Goal: Task Accomplishment & Management: Complete application form

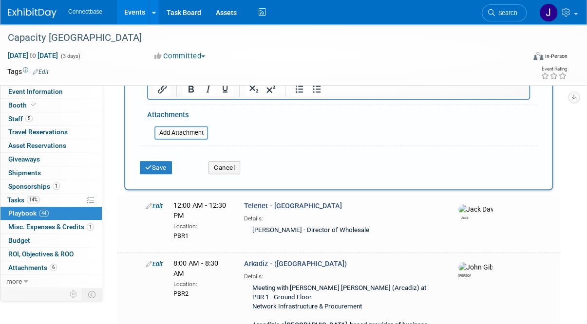
scroll to position [429, 0]
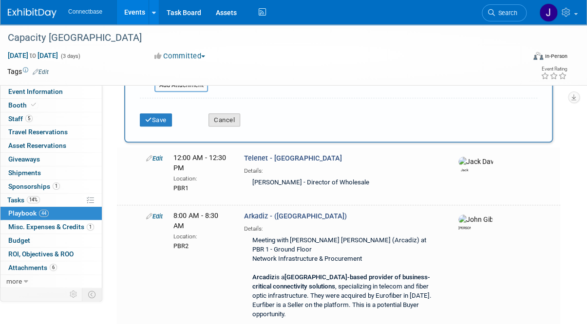
drag, startPoint x: 311, startPoint y: 192, endPoint x: 227, endPoint y: 114, distance: 114.8
click at [227, 114] on button "Cancel" at bounding box center [225, 121] width 32 height 14
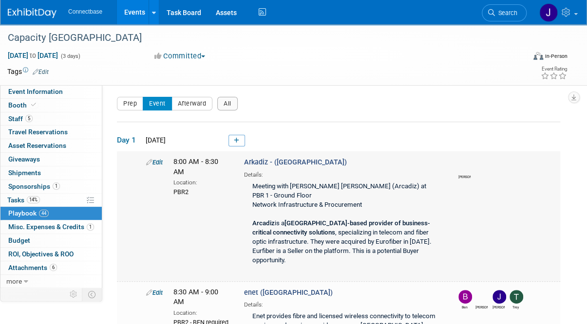
scroll to position [0, 0]
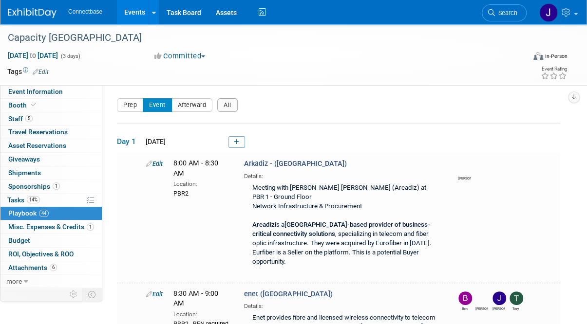
click at [19, 212] on span "Playbook 44" at bounding box center [28, 213] width 40 height 8
click at [236, 140] on icon at bounding box center [236, 142] width 5 height 6
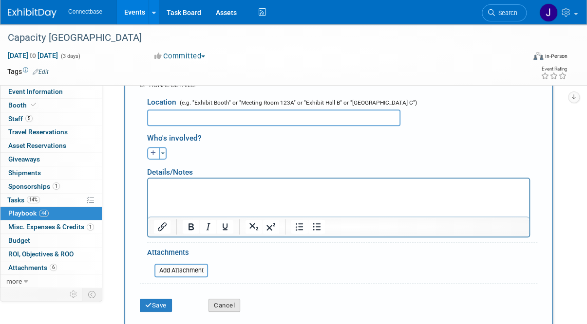
type input "United Group & ConnectBase"
click at [223, 302] on button "Cancel" at bounding box center [225, 306] width 32 height 14
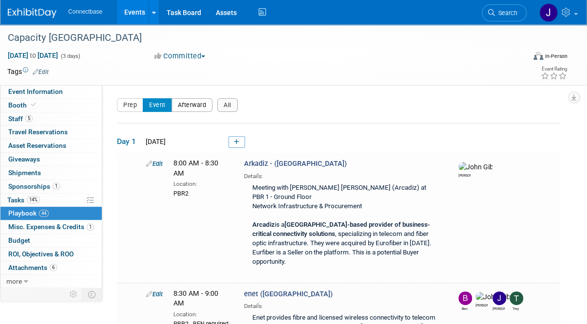
click at [200, 108] on button "Afterward" at bounding box center [191, 105] width 41 height 14
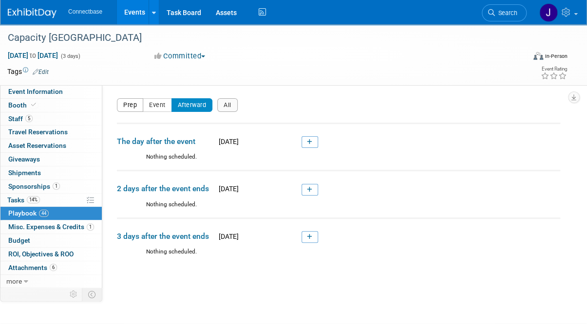
click at [133, 106] on button "Prep" at bounding box center [130, 105] width 26 height 14
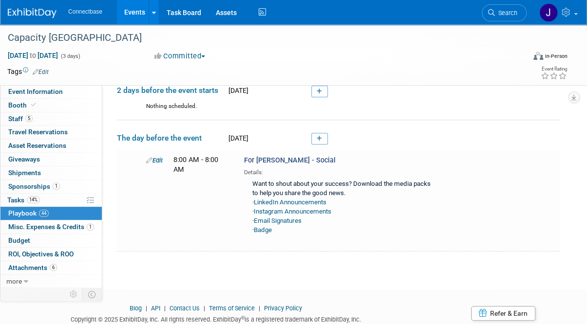
scroll to position [130, 0]
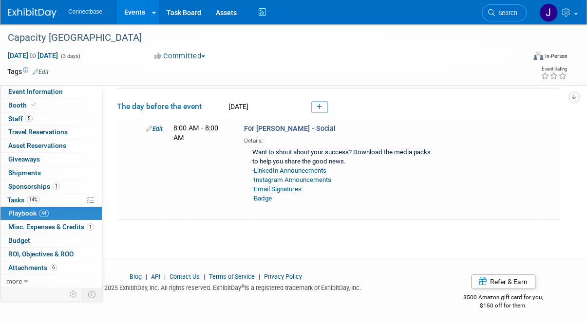
drag, startPoint x: 151, startPoint y: 144, endPoint x: 110, endPoint y: 119, distance: 48.0
click at [110, 119] on div "Event Website: Edit https://www.capacityeurope.com/ Event Venue Name: InterCont…" at bounding box center [334, 55] width 465 height 201
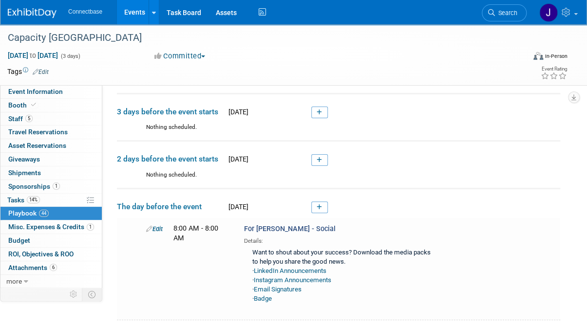
scroll to position [0, 0]
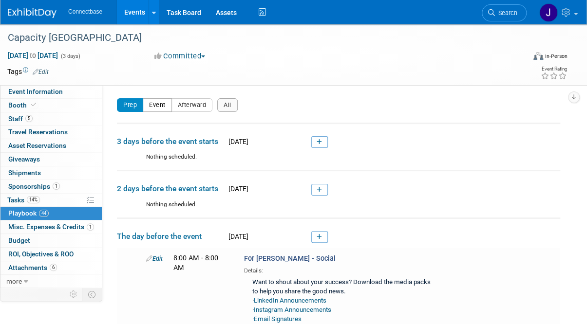
click at [154, 104] on button "Event" at bounding box center [157, 105] width 29 height 14
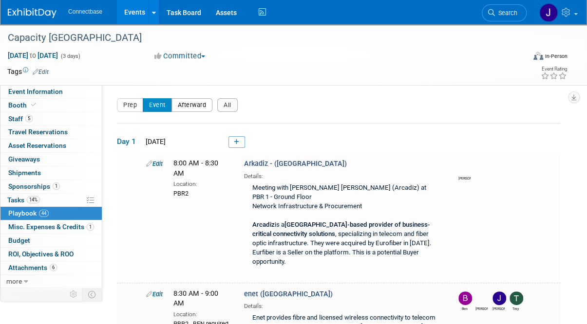
click at [187, 108] on button "Afterward" at bounding box center [191, 105] width 41 height 14
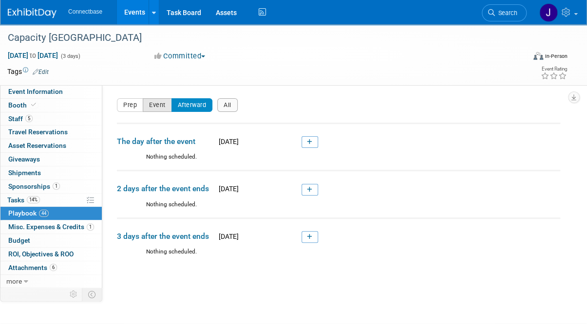
drag, startPoint x: 187, startPoint y: 108, endPoint x: 155, endPoint y: 103, distance: 31.6
click at [155, 103] on div "Prep Event Afterward All" at bounding box center [177, 105] width 121 height 14
click at [123, 104] on button "Prep" at bounding box center [130, 105] width 26 height 14
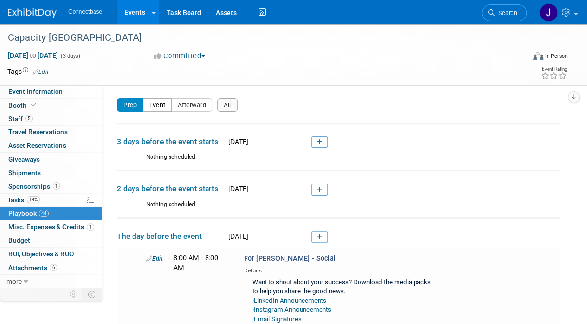
click at [159, 105] on button "Event" at bounding box center [157, 105] width 29 height 14
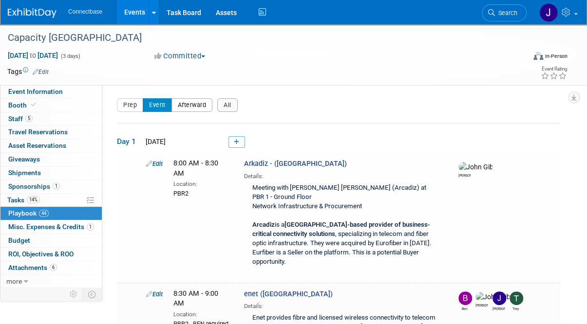
click at [185, 102] on button "Afterward" at bounding box center [191, 105] width 41 height 14
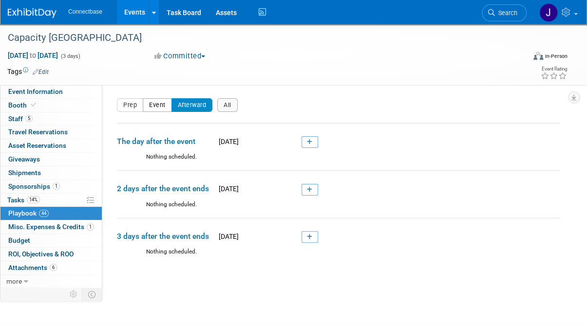
click at [149, 110] on button "Event" at bounding box center [157, 105] width 29 height 14
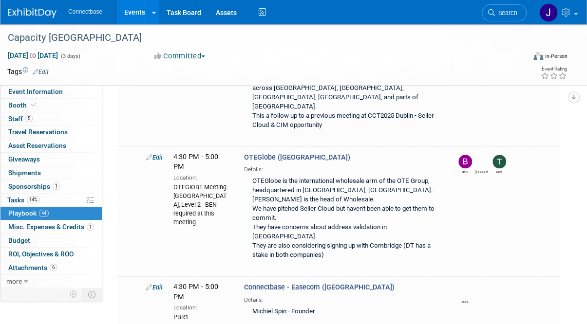
scroll to position [2184, 0]
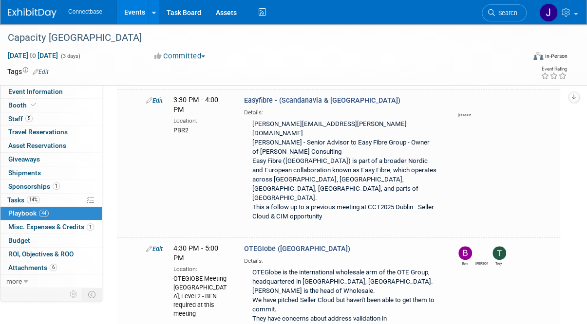
click at [204, 244] on div "Edit 4:30 PM - 5:00 PM Location: OTEGlOBE Meeting Room Riverview 3, Level 2 - B…" at bounding box center [351, 300] width 424 height 112
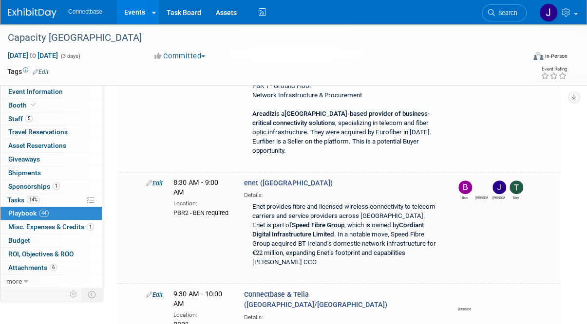
scroll to position [0, 0]
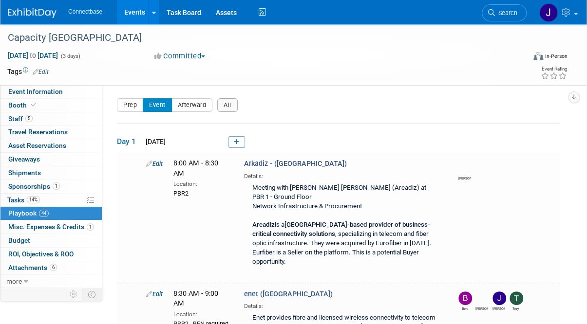
click at [124, 140] on span "Day 1" at bounding box center [129, 141] width 24 height 11
click at [235, 140] on icon at bounding box center [236, 142] width 5 height 6
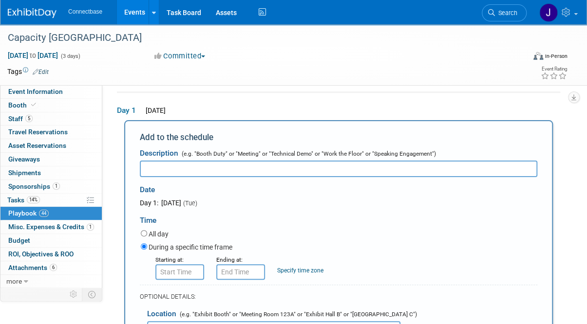
click at [202, 206] on div "Day 1: October 21, 2025 (Tue)" at bounding box center [218, 203] width 157 height 10
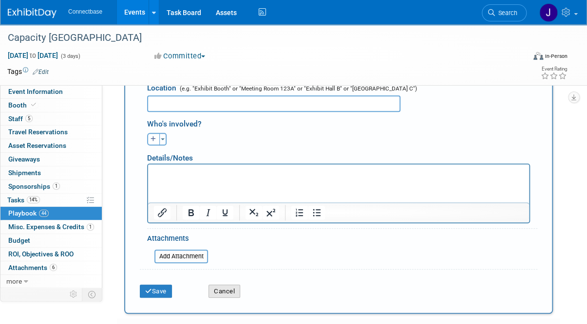
click at [231, 290] on button "Cancel" at bounding box center [225, 292] width 32 height 14
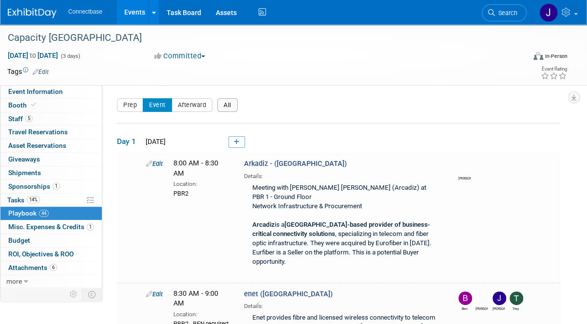
click at [222, 104] on button "All" at bounding box center [227, 105] width 20 height 14
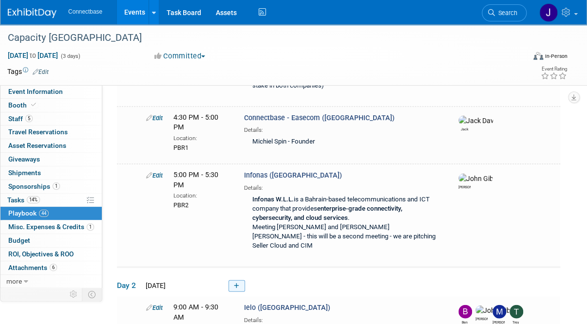
scroll to position [2611, 0]
click at [234, 284] on icon at bounding box center [236, 287] width 5 height 6
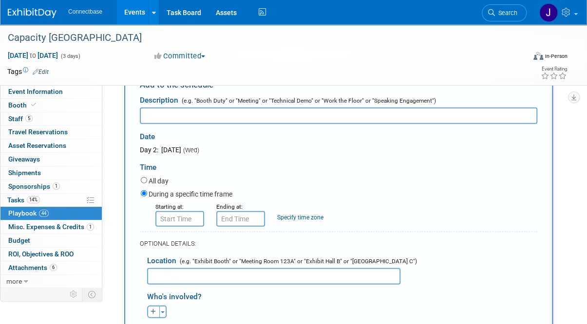
scroll to position [2836, 0]
click at [174, 269] on input "text" at bounding box center [273, 277] width 253 height 17
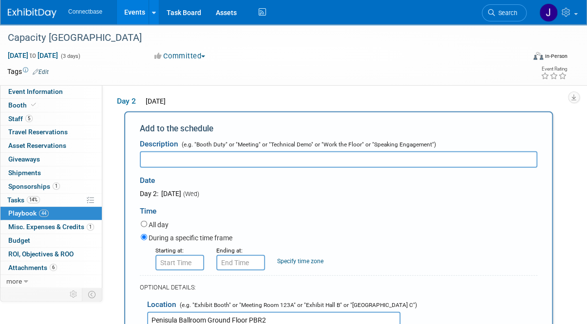
scroll to position [2792, 0]
type input "Penisula Ballroom Ground Floor PBR2"
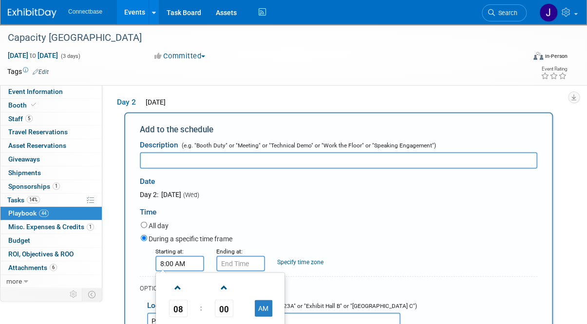
click at [171, 256] on input "8:00 AM" at bounding box center [179, 264] width 49 height 16
click at [174, 280] on span at bounding box center [178, 288] width 17 height 17
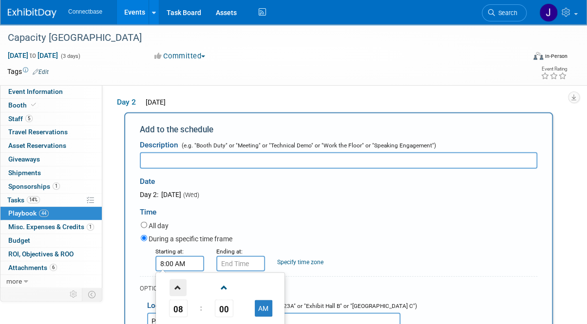
click at [174, 280] on span at bounding box center [178, 288] width 17 height 17
click at [222, 280] on span at bounding box center [223, 288] width 17 height 17
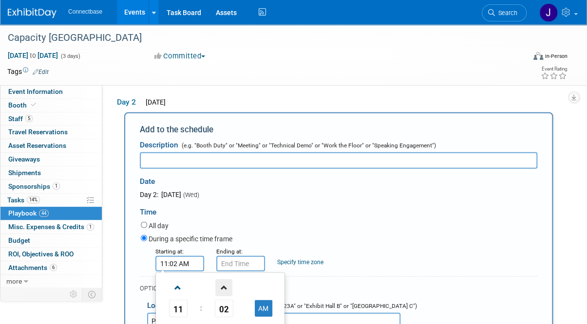
click at [222, 280] on span at bounding box center [223, 288] width 17 height 17
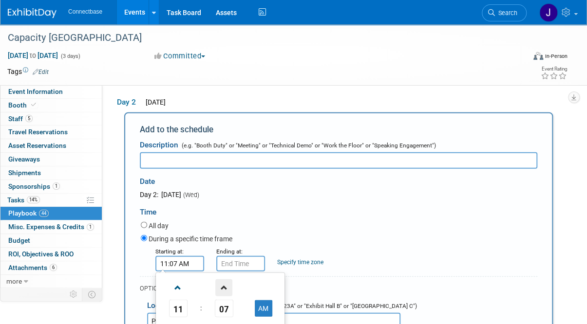
click at [222, 280] on span at bounding box center [223, 288] width 17 height 17
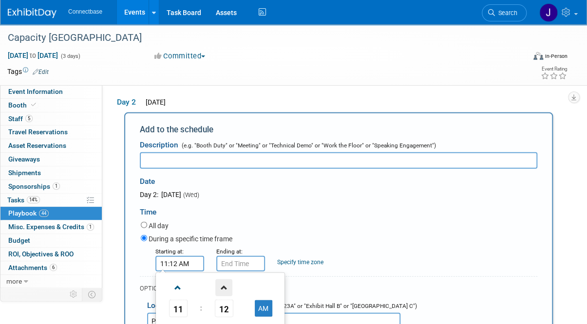
click at [222, 280] on span at bounding box center [223, 288] width 17 height 17
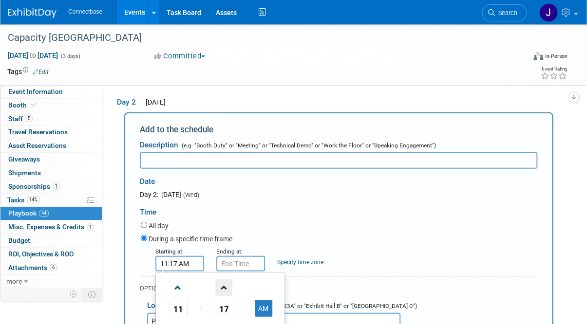
click at [222, 280] on span at bounding box center [223, 288] width 17 height 17
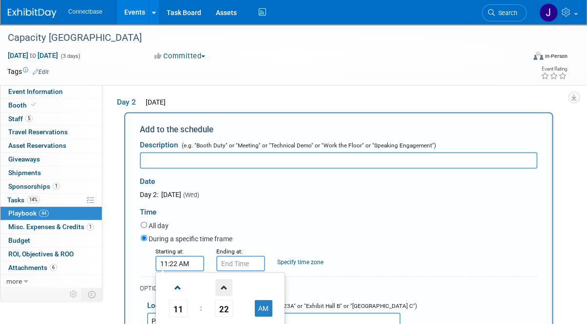
click at [222, 280] on span at bounding box center [223, 288] width 17 height 17
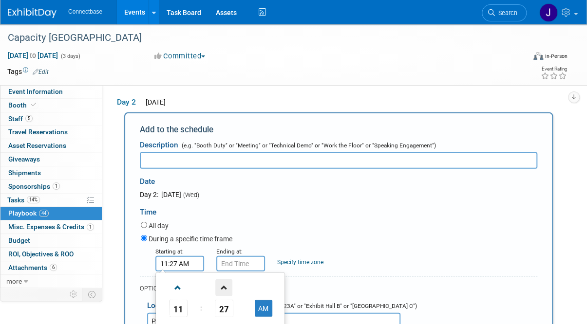
click at [222, 280] on span at bounding box center [223, 288] width 17 height 17
type input "11:31 AM"
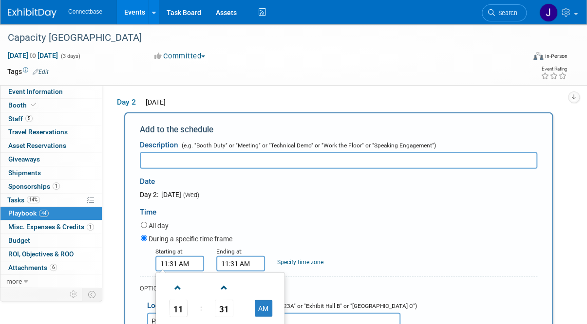
click at [237, 256] on input "11:31 AM" at bounding box center [240, 264] width 49 height 16
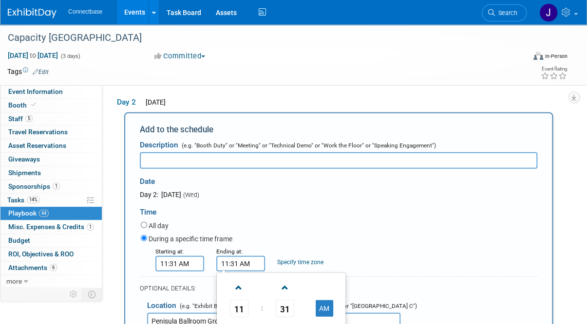
click at [227, 256] on input "11:31 AM" at bounding box center [240, 264] width 49 height 16
click at [322, 318] on td at bounding box center [324, 330] width 38 height 25
click at [322, 301] on button "AM" at bounding box center [325, 309] width 18 height 17
click at [336, 220] on div "All day" at bounding box center [339, 226] width 397 height 13
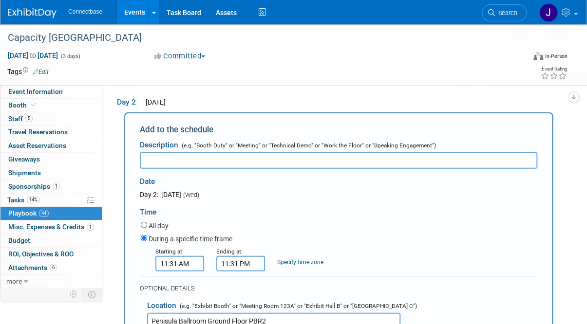
click at [226, 256] on input "11:31 PM" at bounding box center [240, 264] width 49 height 16
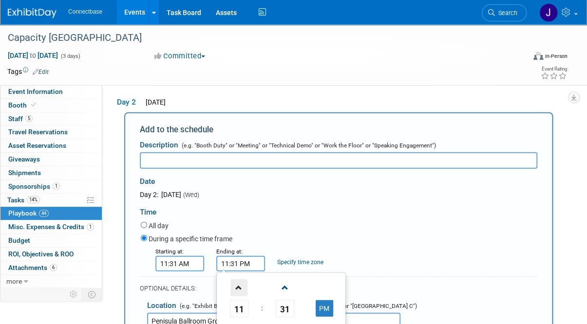
click at [235, 280] on span at bounding box center [238, 288] width 17 height 17
click at [323, 301] on button "AM" at bounding box center [325, 309] width 18 height 17
type input "12:30 PM"
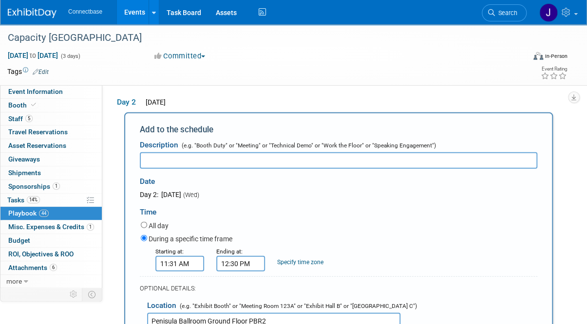
click at [308, 259] on link "Specify time zone" at bounding box center [300, 262] width 46 height 7
type input "BST"
click at [355, 247] on div "Starting at: 11:31 AM Ending at: 12:30 PM Specify time zone Time zone: BST" at bounding box center [338, 259] width 411 height 25
click at [346, 285] on div "OPTIONAL DETAILS:" at bounding box center [339, 289] width 398 height 9
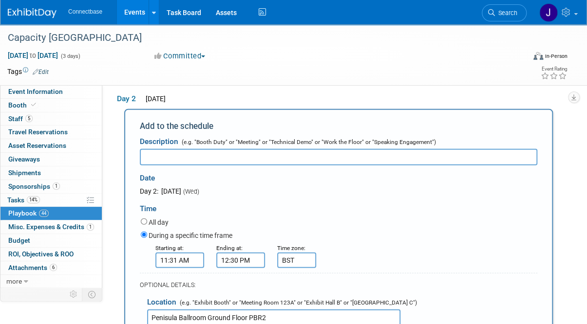
scroll to position [2796, 0]
select select
type input "jo"
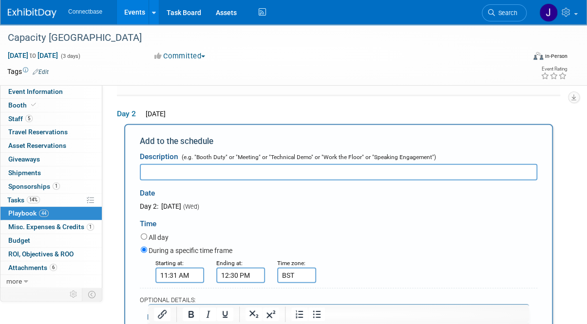
scroll to position [2780, 0]
click at [172, 267] on input "11:31 AM" at bounding box center [179, 275] width 49 height 16
click at [266, 312] on button "AM" at bounding box center [264, 320] width 18 height 17
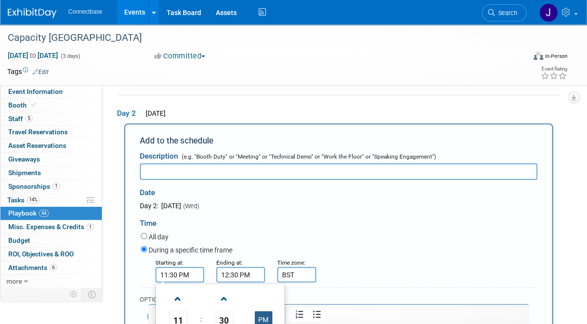
click at [265, 312] on button "PM" at bounding box center [264, 320] width 18 height 17
type input "11:30 AM"
click at [325, 288] on div "OPTIONAL DETAILS:" at bounding box center [339, 297] width 398 height 18
click at [294, 306] on div "Location (e.g. "Exhibit Booth" or "Meeting Room 123A" or "Exhibit Hall B" or "G…" at bounding box center [339, 323] width 398 height 35
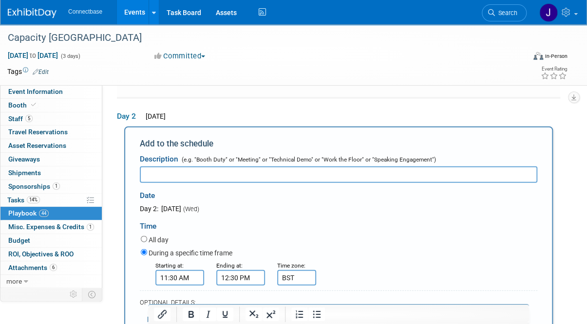
scroll to position [2777, 0]
click at [75, 20] on ul "Connectbase Events Recently Viewed Events: Capacity Europe Oct 21, 2025 to Oct …" at bounding box center [168, 12] width 200 height 24
click at [223, 214] on div "Time" at bounding box center [339, 224] width 398 height 20
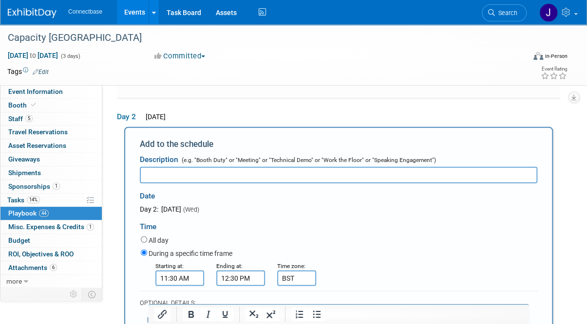
click at [223, 214] on div "Time" at bounding box center [339, 224] width 398 height 20
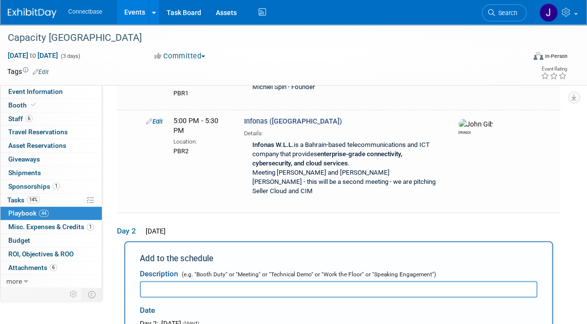
scroll to position [2660, 0]
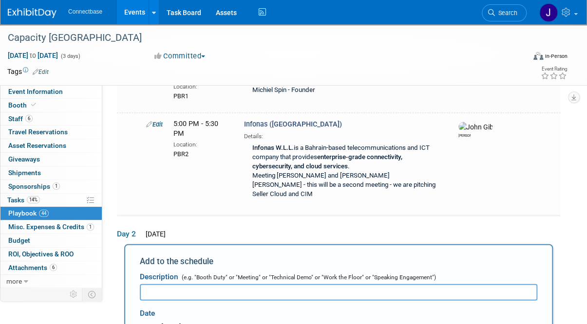
click at [190, 285] on input "text" at bounding box center [339, 293] width 398 height 17
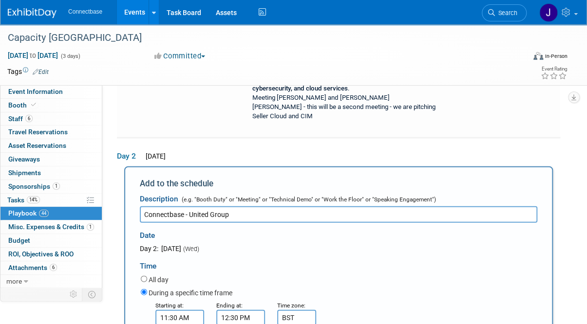
scroll to position [2736, 0]
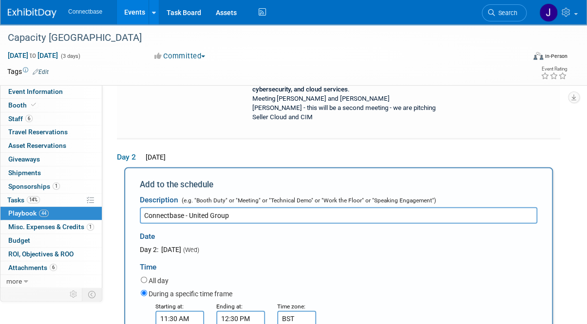
type input "Connectbase - United Group"
select select
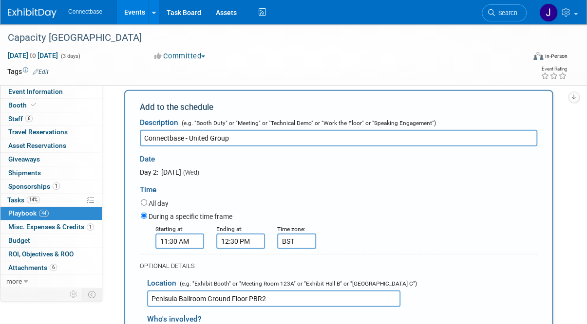
scroll to position [2813, 0]
type input "a"
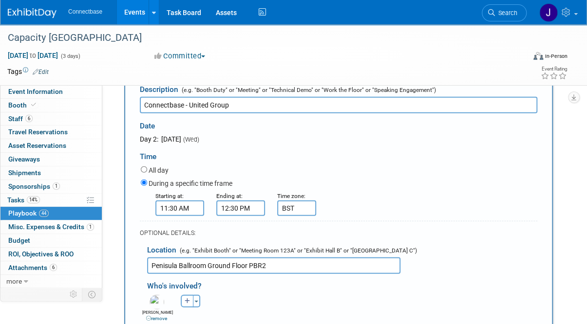
scroll to position [2848, 0]
drag, startPoint x: 210, startPoint y: 165, endPoint x: 240, endPoint y: 295, distance: 133.4
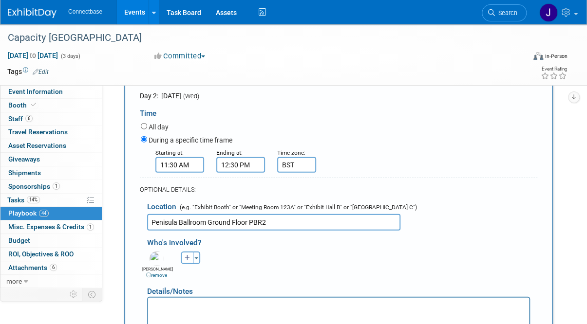
scroll to position [2892, 0]
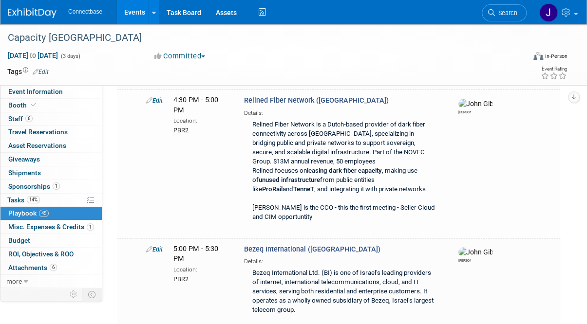
scroll to position [4071, 0]
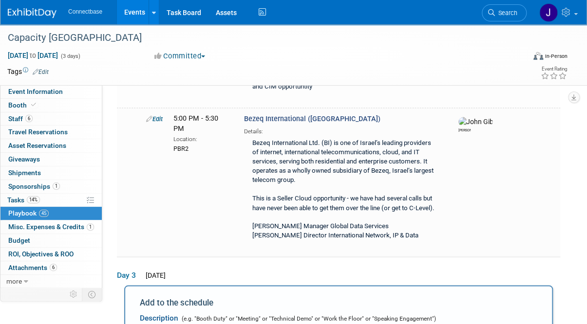
scroll to position [4196, 0]
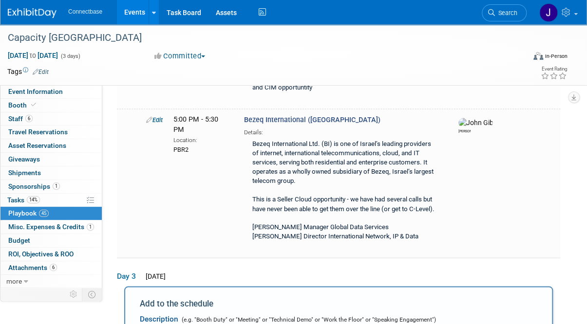
type input "C"
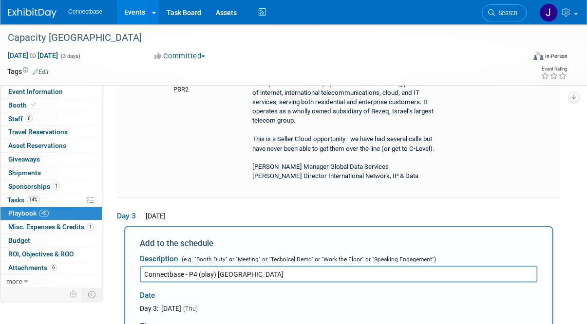
scroll to position [4255, 0]
type input "Connectbase - P4 (play) Poland"
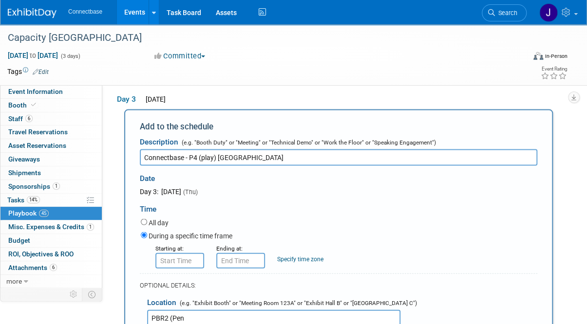
scroll to position [4369, 0]
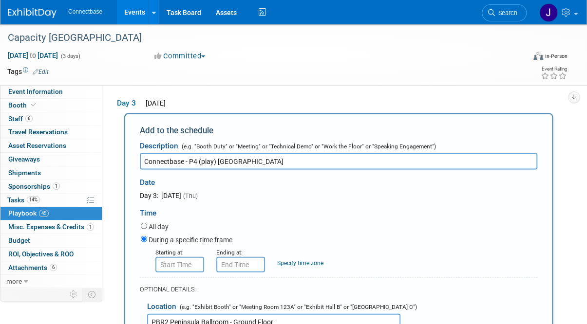
type input "PBR2 Peninsula Ballroom - Ground Floor"
select select
type input "jo"
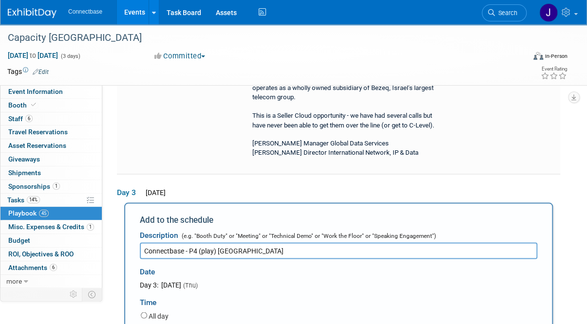
scroll to position [4278, 0]
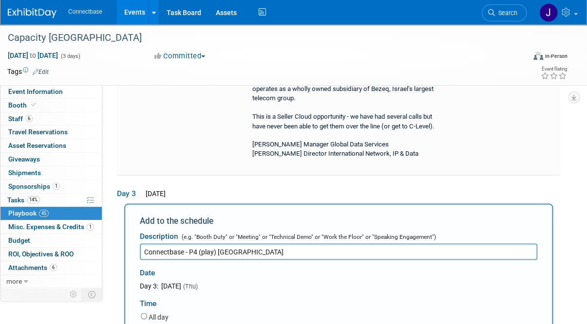
type input "9:00 AM"
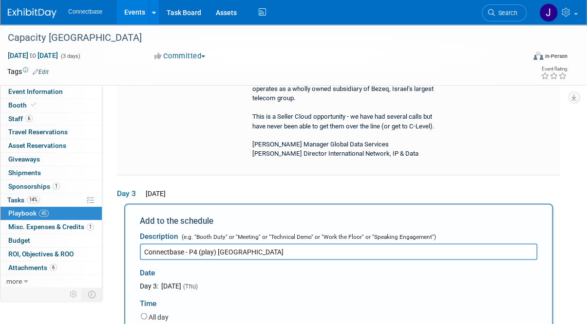
type input "9:30 AM"
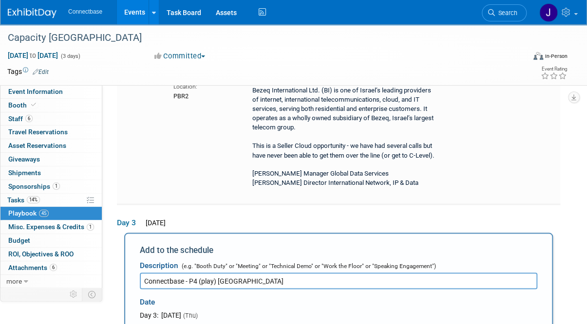
scroll to position [4242, 0]
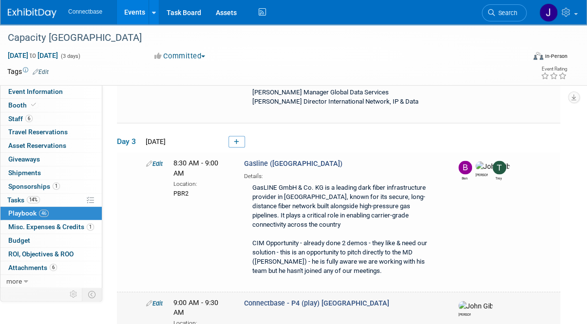
scroll to position [4345, 0]
drag, startPoint x: 184, startPoint y: 188, endPoint x: 167, endPoint y: 181, distance: 18.6
click at [167, 298] on div "9:00 AM - 9:30 AM Location: PBR2 Peninsula Ballroom - Ground Floor" at bounding box center [201, 326] width 71 height 57
drag, startPoint x: 167, startPoint y: 181, endPoint x: 131, endPoint y: 173, distance: 37.0
click at [131, 292] on td "Edit 9:00 AM - 9:30 AM Location: PBR2 Peninsula Ballroom - Ground Floor Connect…" at bounding box center [338, 330] width 443 height 76
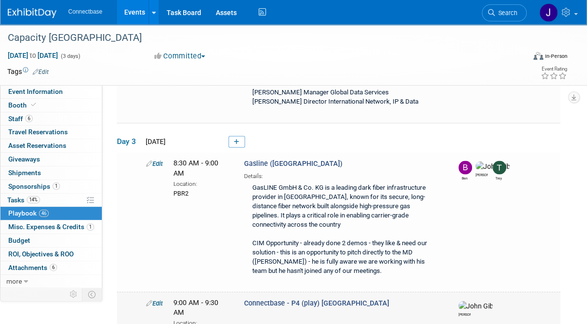
click at [142, 298] on div "Edit 9:00 AM - 9:30 AM Location: PBR2 Peninsula Ballroom - Ground Floor Connect…" at bounding box center [351, 326] width 424 height 57
click at [35, 181] on link "1 Sponsorships 1" at bounding box center [50, 186] width 101 height 13
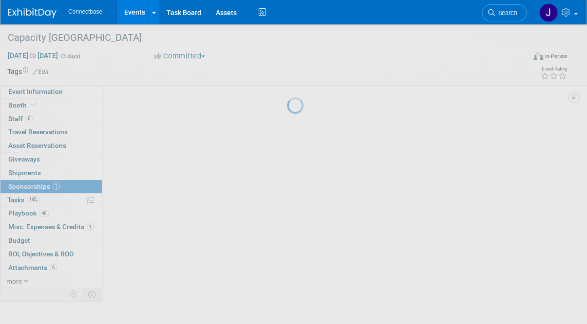
scroll to position [0, 0]
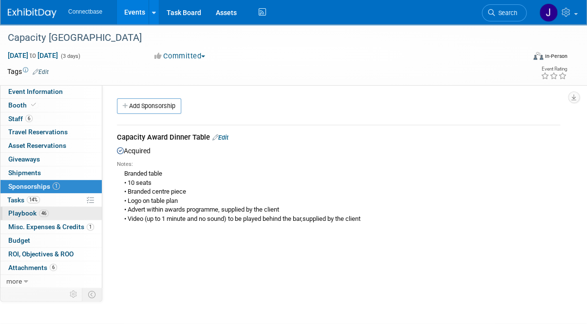
click at [55, 211] on link "46 Playbook 46" at bounding box center [50, 213] width 101 height 13
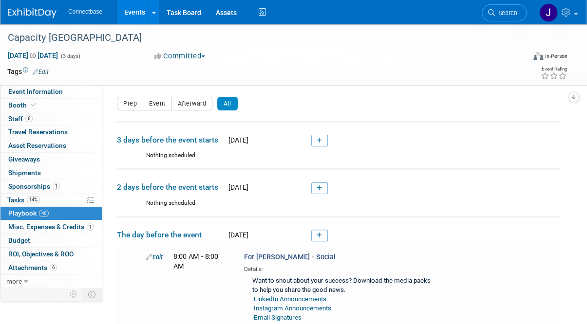
scroll to position [1, 0]
click at [248, 144] on span "Sat. Oct 18, 2025" at bounding box center [237, 141] width 23 height 8
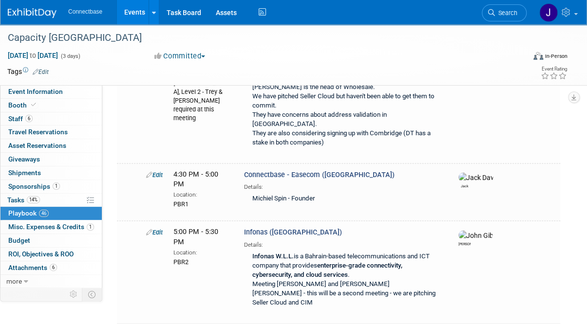
scroll to position [2566, 0]
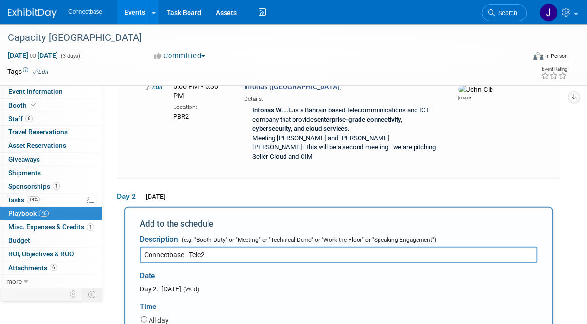
scroll to position [2706, 0]
type input "Connectbase - Tele2"
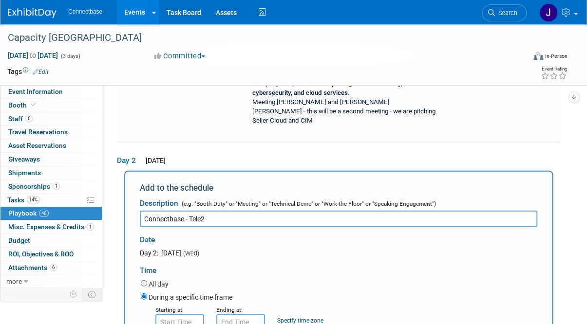
scroll to position [2743, 0]
type input "PBR2 Peninsula Ballroom Ground Floor"
select select
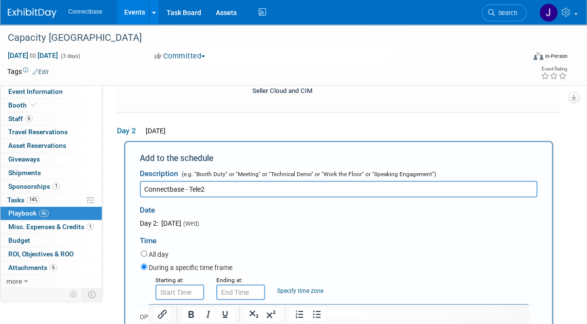
scroll to position [2776, 0]
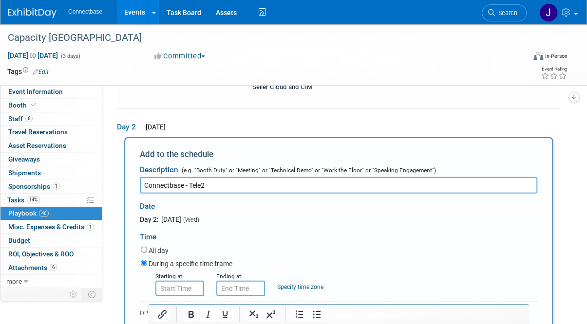
type input "jo"
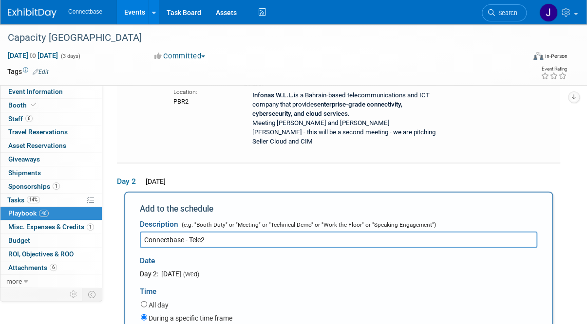
scroll to position [2720, 0]
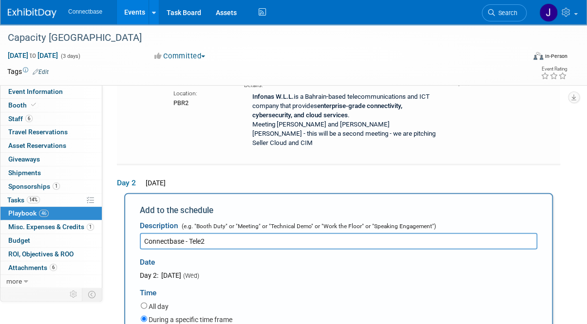
type input "1:30 PM"
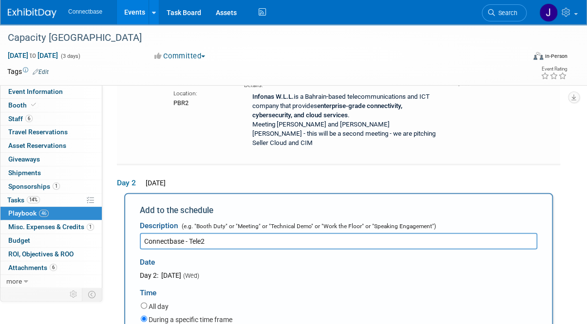
type input "2:00 PM"
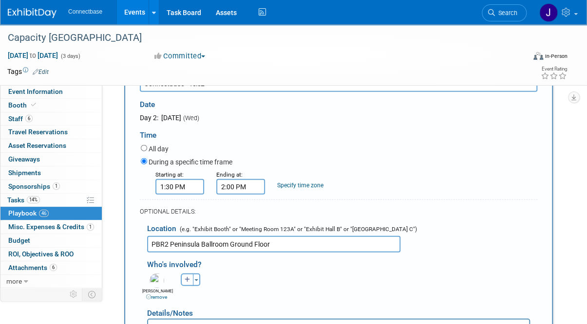
scroll to position [2921, 0]
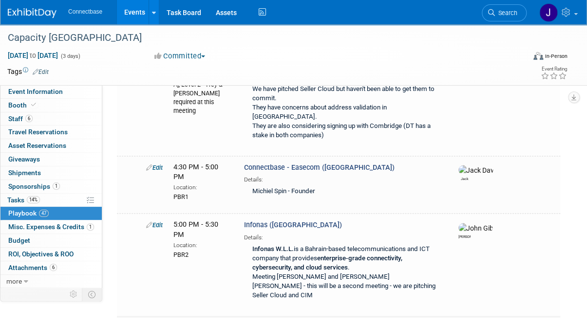
scroll to position [2571, 0]
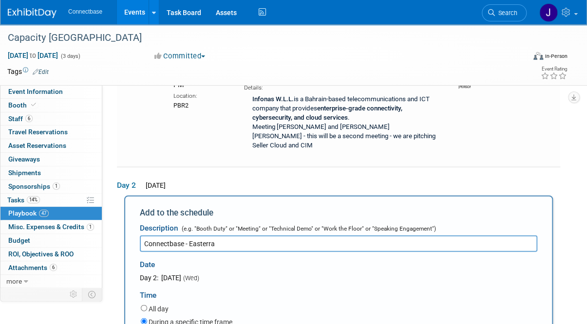
scroll to position [2717, 0]
type input "Connectbase - Easterra"
type input "PBR2 Penisula Ballroom Ground Floor"
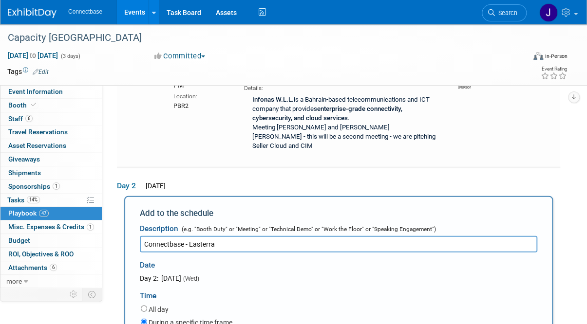
select select
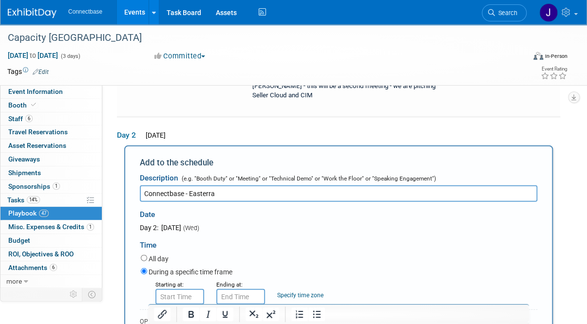
scroll to position [15, 0]
type input "Joh"
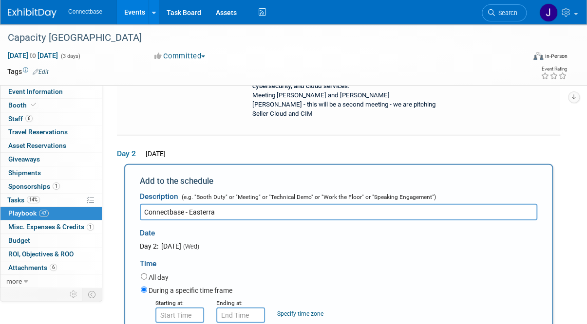
scroll to position [2749, 0]
click at [182, 308] on input "8:00 AM" at bounding box center [179, 316] width 49 height 16
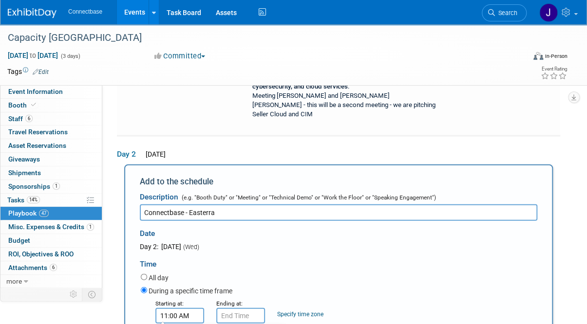
type input "11:00 AM"
click at [233, 308] on input "11:00 AM" at bounding box center [240, 316] width 49 height 16
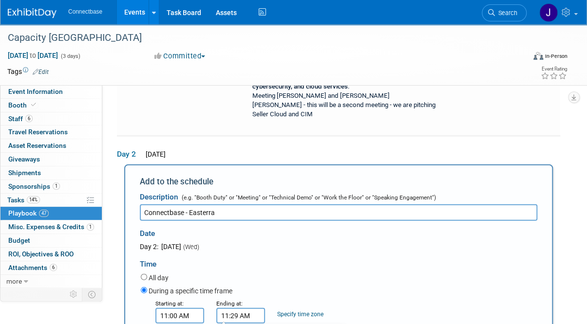
type input "11:30 AM"
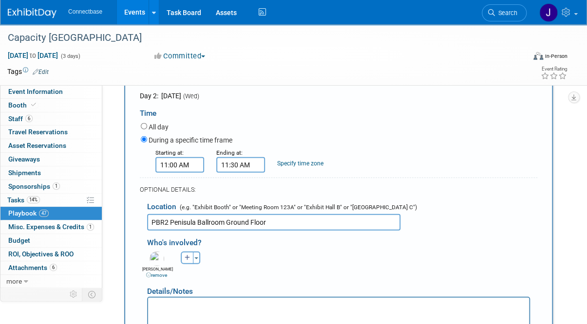
scroll to position [2922, 0]
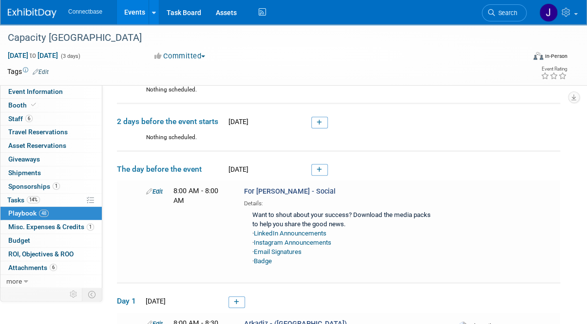
scroll to position [3116, 0]
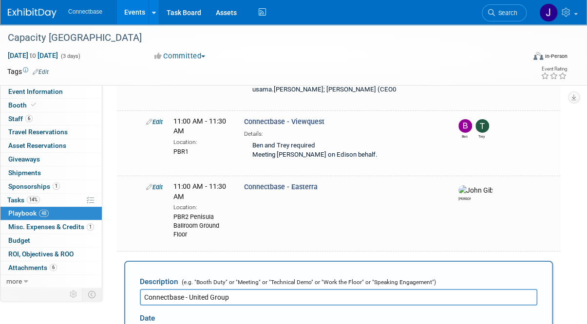
scroll to position [3204, 0]
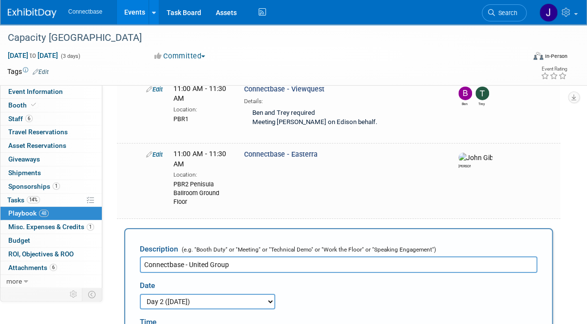
scroll to position [3235, 0]
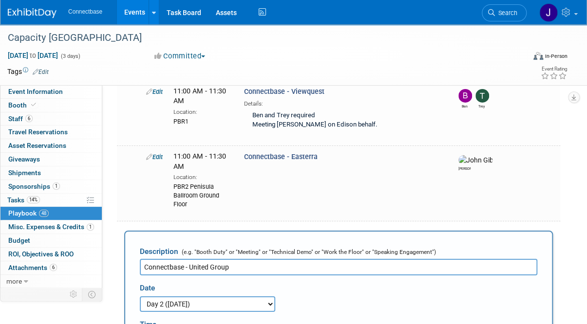
type input "12:00 PM"
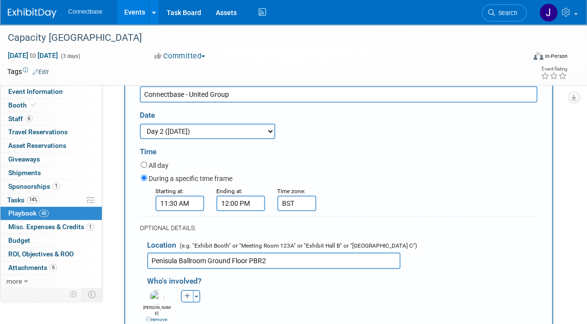
scroll to position [3423, 0]
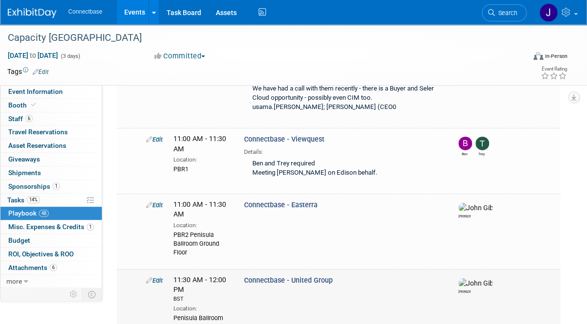
scroll to position [3476, 0]
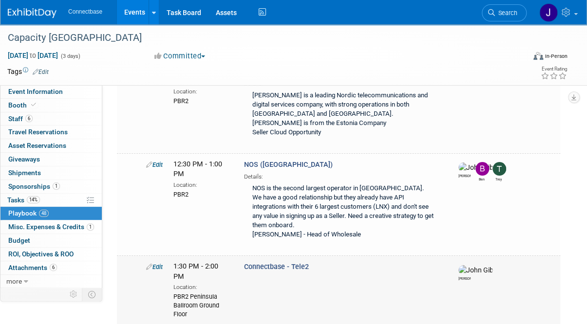
click at [224, 256] on td "Edit 1:30 PM - 2:00 PM Location: PBR2 Peninsula Ballroom Ground Floor Connectba…" at bounding box center [338, 294] width 443 height 76
click at [255, 262] on div "Edit 1:30 PM - 2:00 PM Location: PBR2 Peninsula Ballroom Ground Floor Connectba…" at bounding box center [351, 290] width 424 height 57
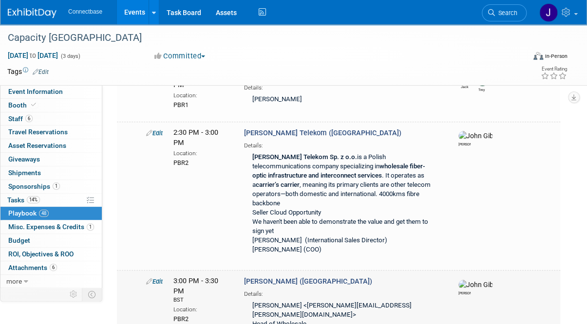
scroll to position [3743, 0]
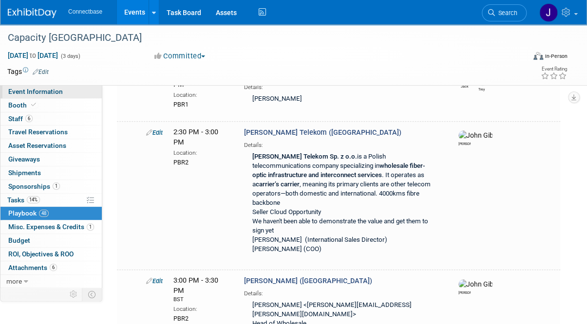
click at [37, 88] on span "Event Information" at bounding box center [35, 92] width 55 height 8
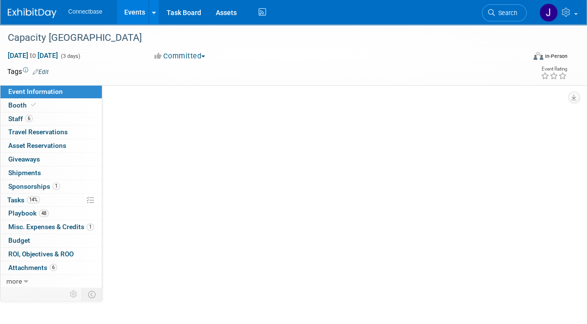
scroll to position [0, 0]
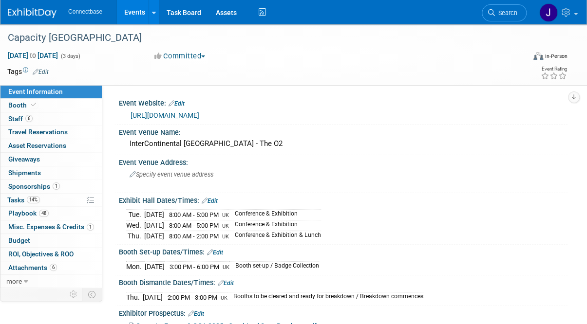
click at [138, 13] on link "Events" at bounding box center [135, 12] width 36 height 24
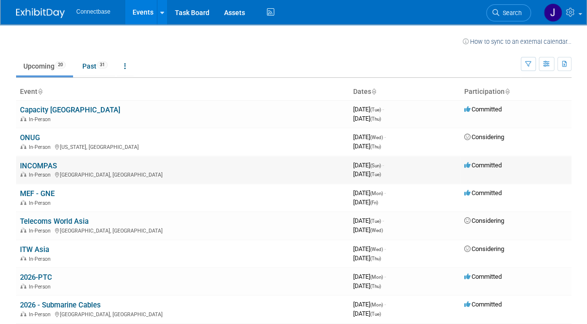
click at [45, 166] on link "INCOMPAS" at bounding box center [38, 166] width 37 height 9
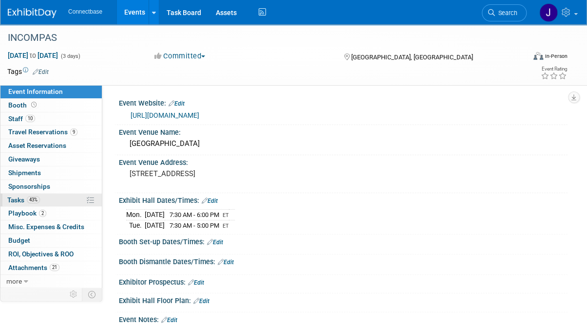
click at [19, 197] on span "Tasks 43%" at bounding box center [23, 200] width 33 height 8
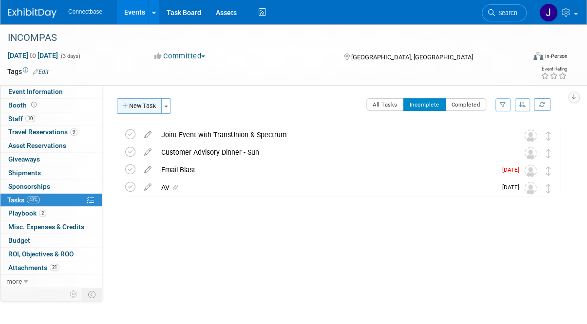
click at [140, 103] on button "New Task" at bounding box center [139, 106] width 45 height 16
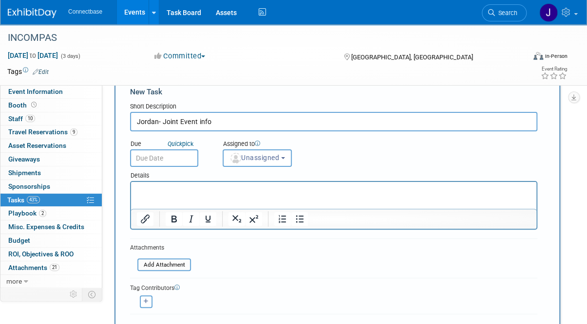
scroll to position [23, 0]
type input "Jordan- Joint Event info"
click at [265, 154] on span "Unassigned" at bounding box center [254, 157] width 50 height 8
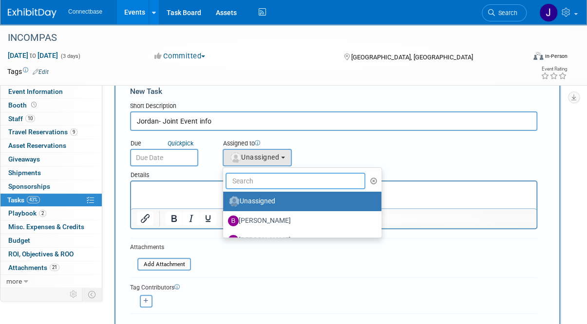
click at [255, 180] on input "text" at bounding box center [296, 181] width 140 height 17
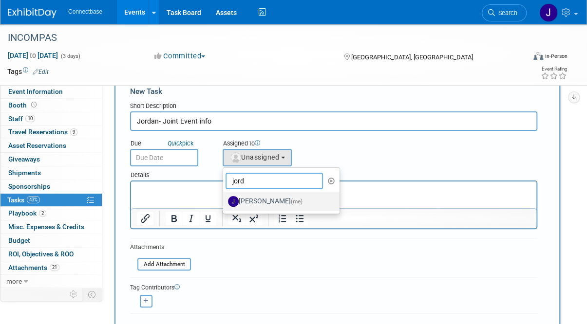
type input "jord"
click at [246, 198] on label "[PERSON_NAME] (me)" at bounding box center [279, 202] width 102 height 16
click at [225, 198] on input "[PERSON_NAME] (me)" at bounding box center [221, 200] width 6 height 6
select select "cd8e37a2-efd7-495f-9bcf-af681d786024"
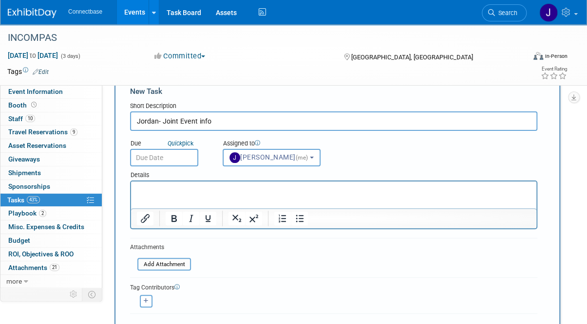
click at [578, 63] on div "INCOMPAS [DATE] to [DATE] (3 days) [DATE] to [DATE] Committed Committed Conside…" at bounding box center [293, 54] width 587 height 61
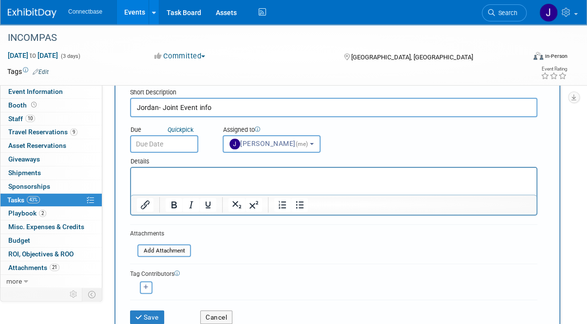
scroll to position [70, 0]
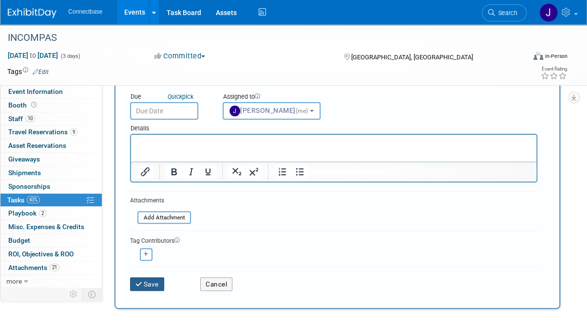
click at [153, 280] on button "Save" at bounding box center [147, 285] width 34 height 14
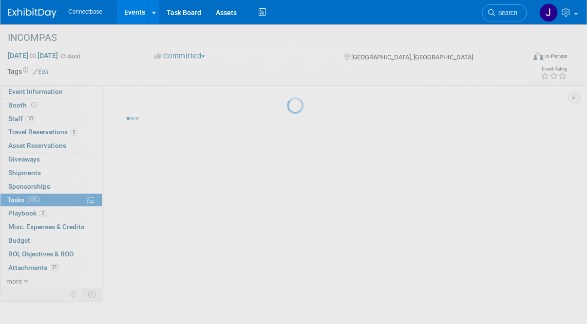
scroll to position [0, 0]
